Goal: Task Accomplishment & Management: Manage account settings

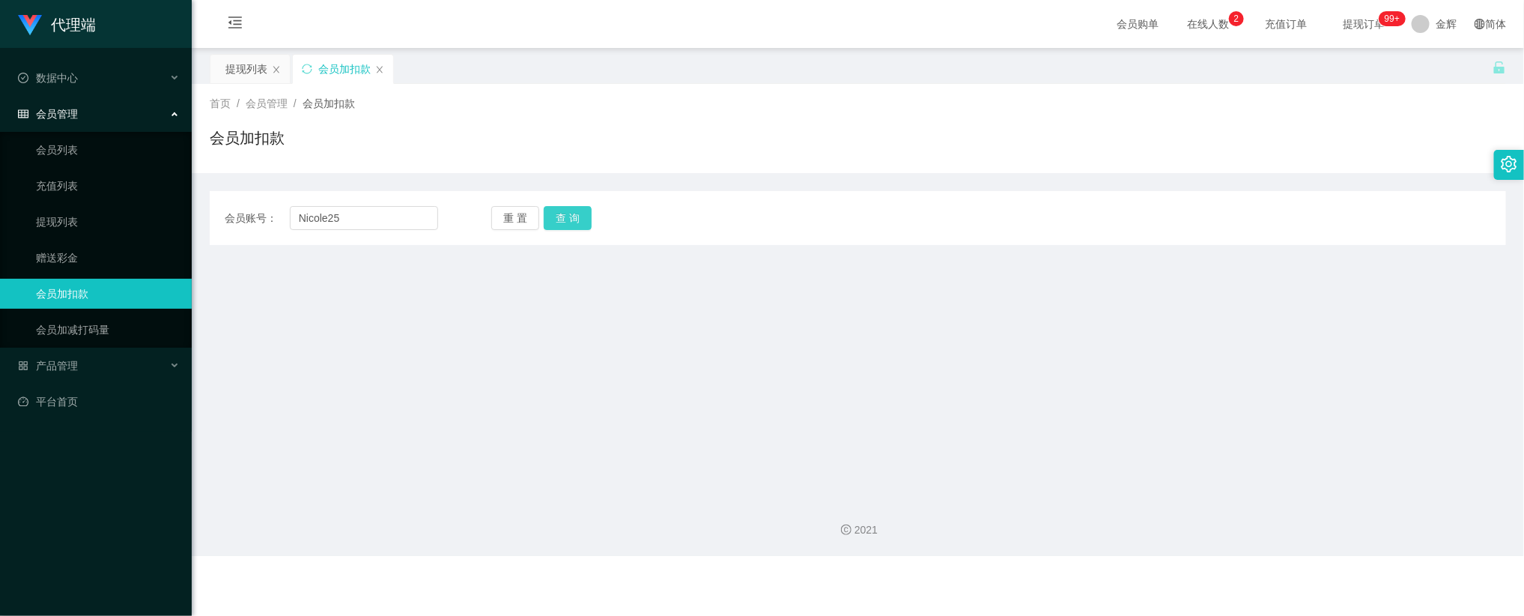
type input "Nicole25"
click at [565, 209] on button "查 询" at bounding box center [568, 218] width 48 height 24
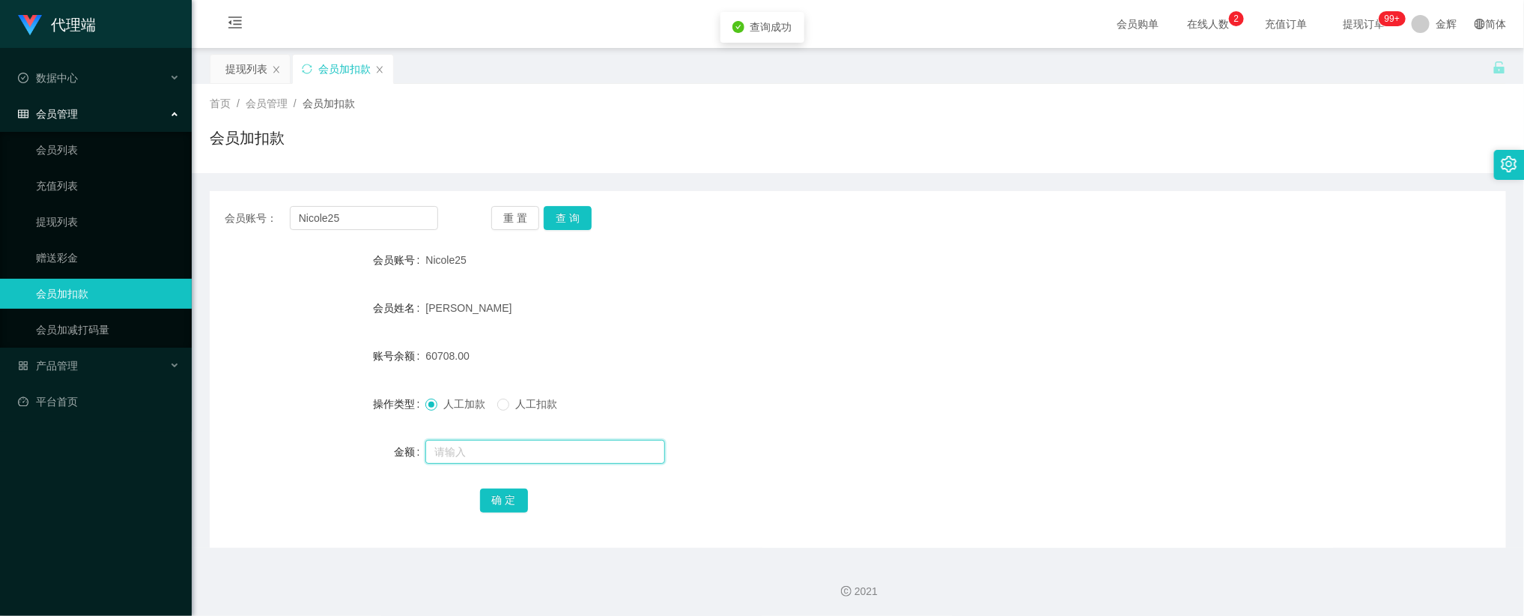
click at [479, 441] on input "text" at bounding box center [545, 452] width 240 height 24
click at [83, 146] on link "会员列表" at bounding box center [108, 150] width 144 height 30
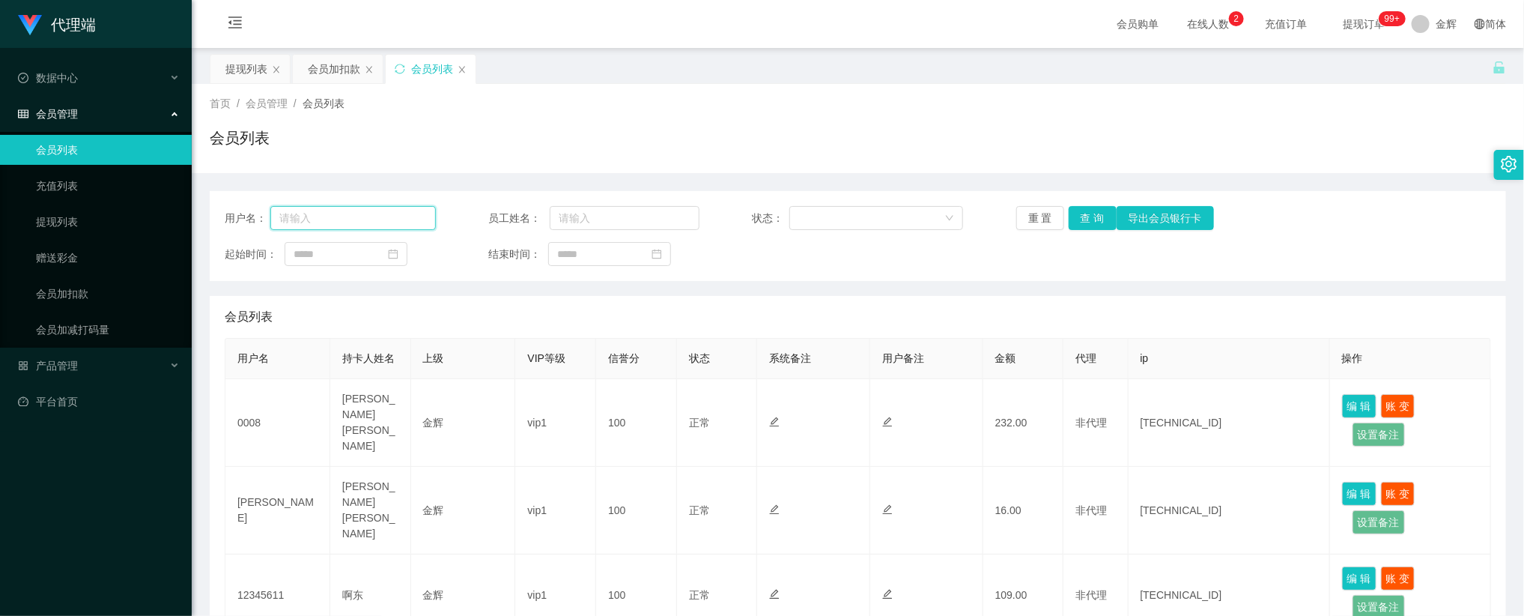
click at [356, 222] on input "text" at bounding box center [353, 218] width 166 height 24
paste input "Nicole25"
type input "Nicole25"
drag, startPoint x: 1097, startPoint y: 216, endPoint x: 1110, endPoint y: 222, distance: 15.1
click at [1097, 216] on button "查 询" at bounding box center [1093, 218] width 48 height 24
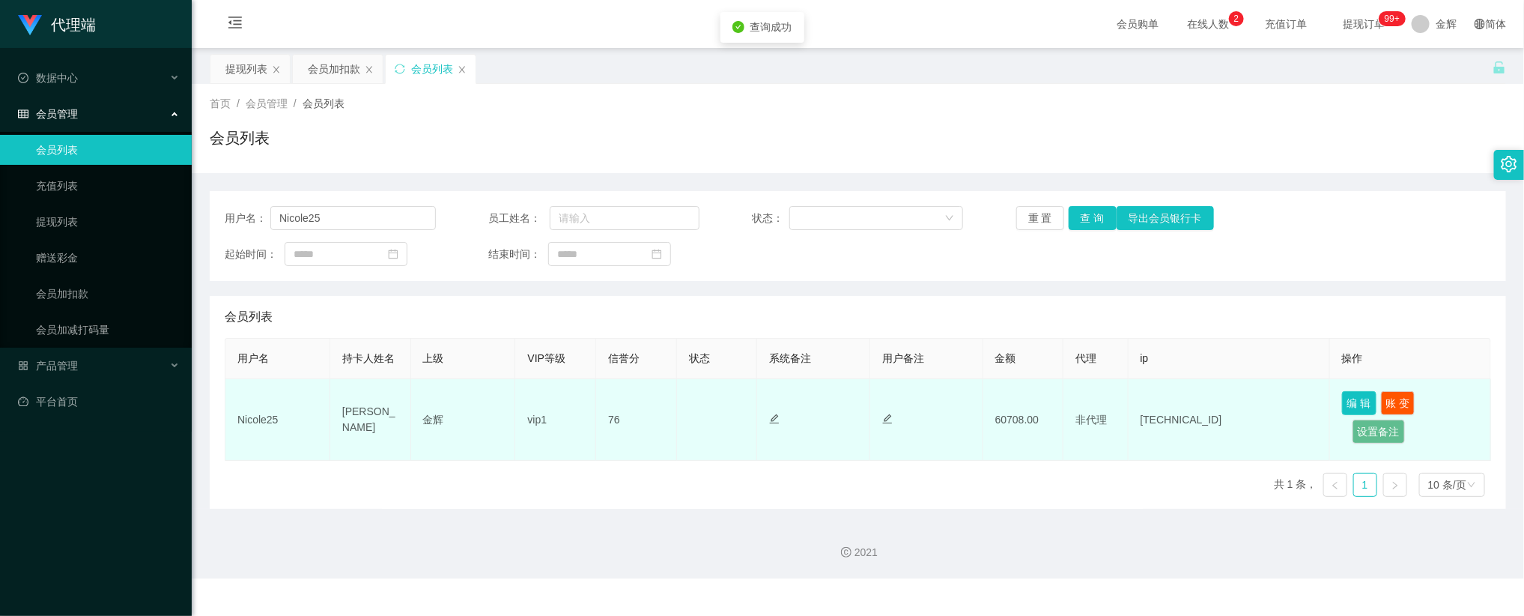
click at [1360, 400] on button "编 辑" at bounding box center [1359, 403] width 34 height 24
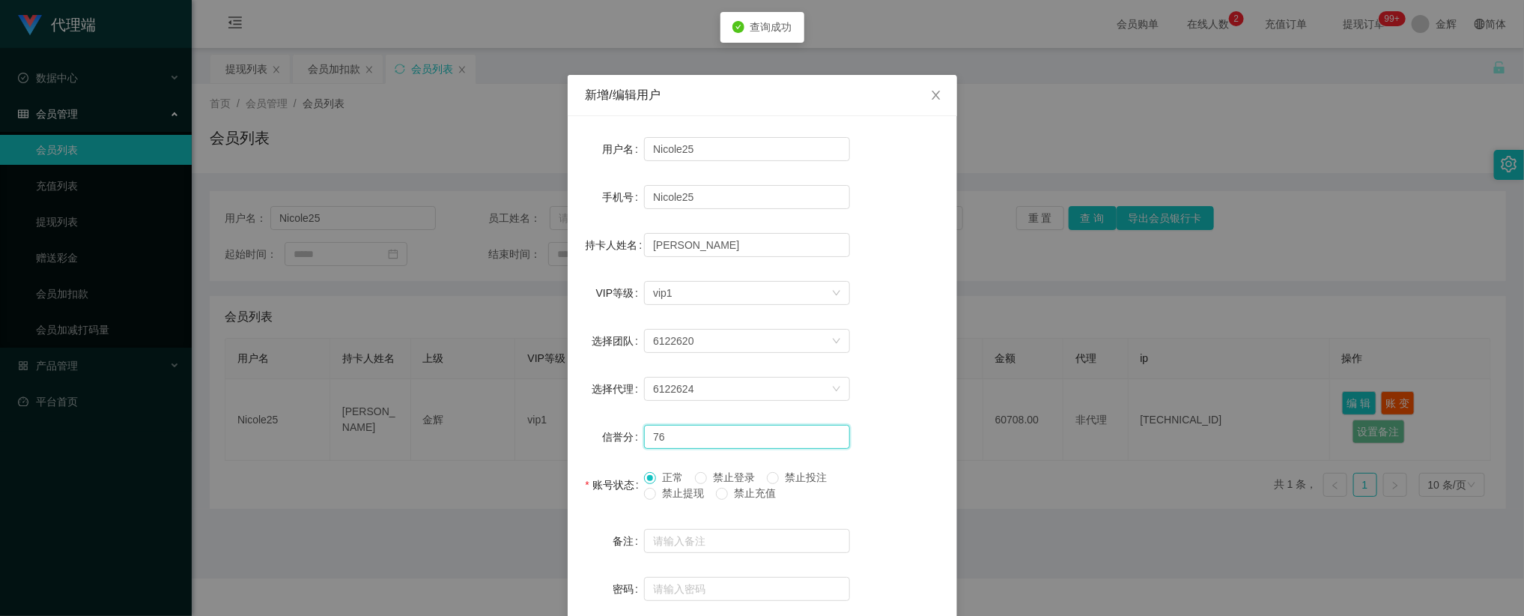
click at [676, 434] on input "76" at bounding box center [747, 437] width 206 height 24
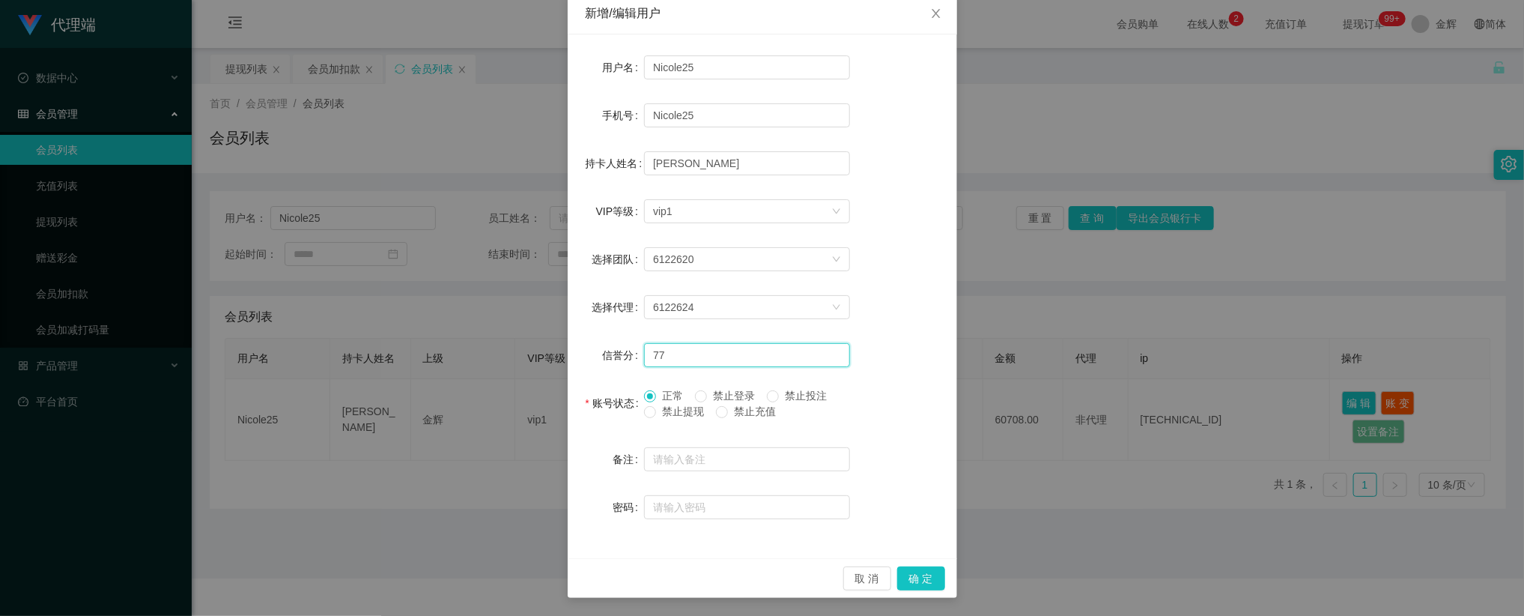
type input "77"
click at [912, 567] on button "确 定" at bounding box center [921, 578] width 48 height 24
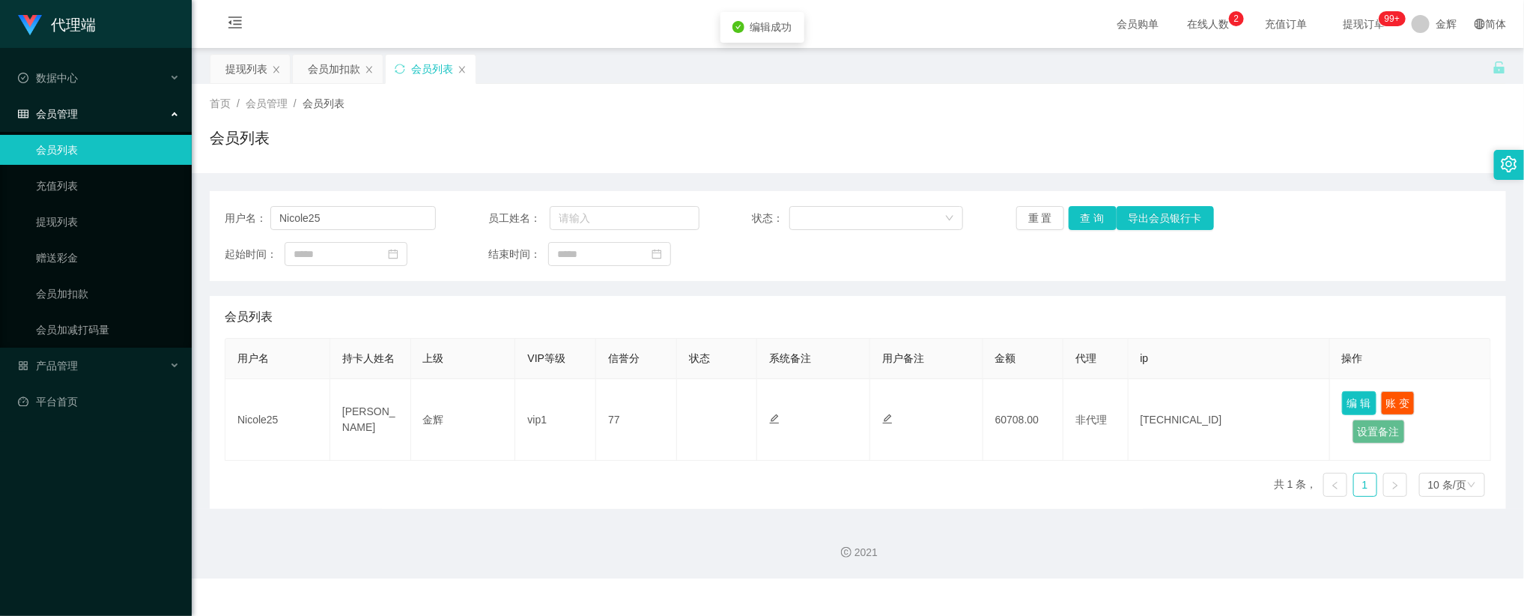
scroll to position [7, 0]
